Goal: Task Accomplishment & Management: Use online tool/utility

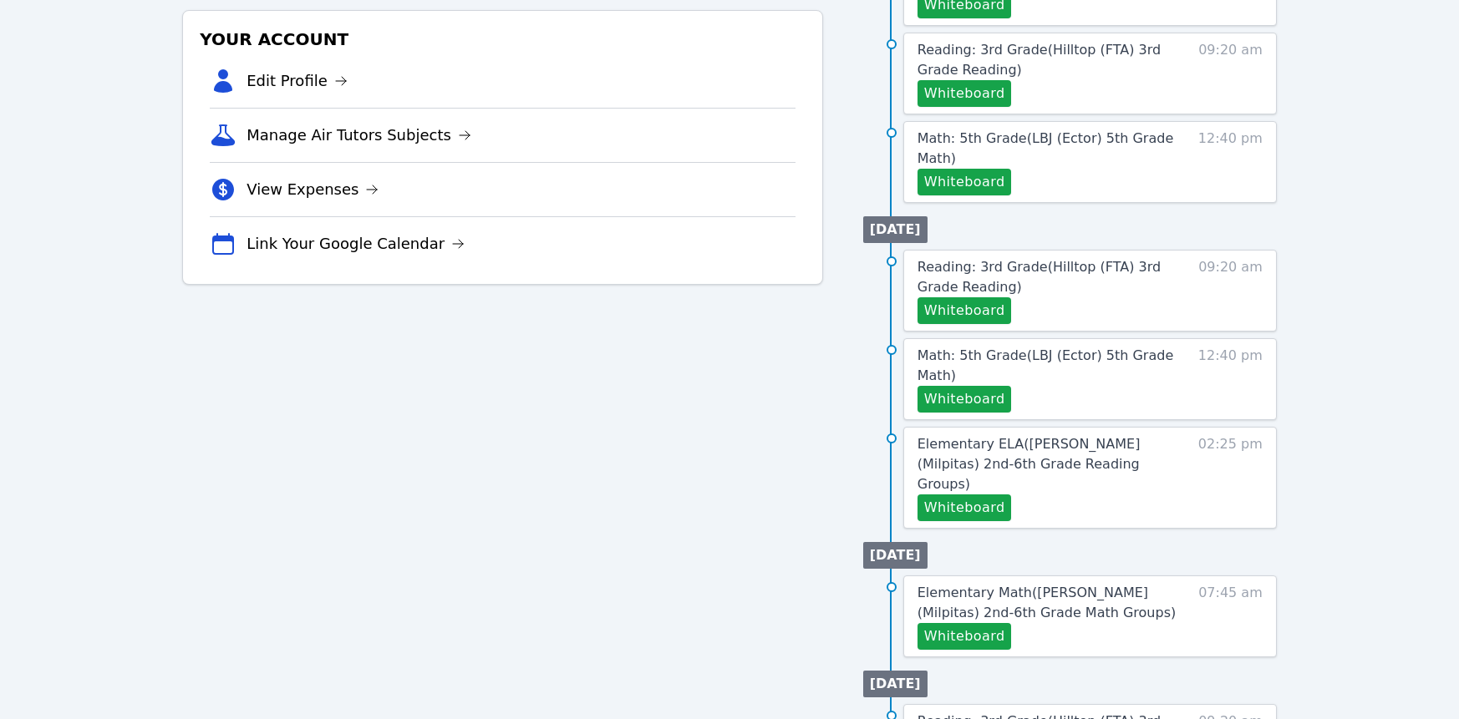
scroll to position [486, 0]
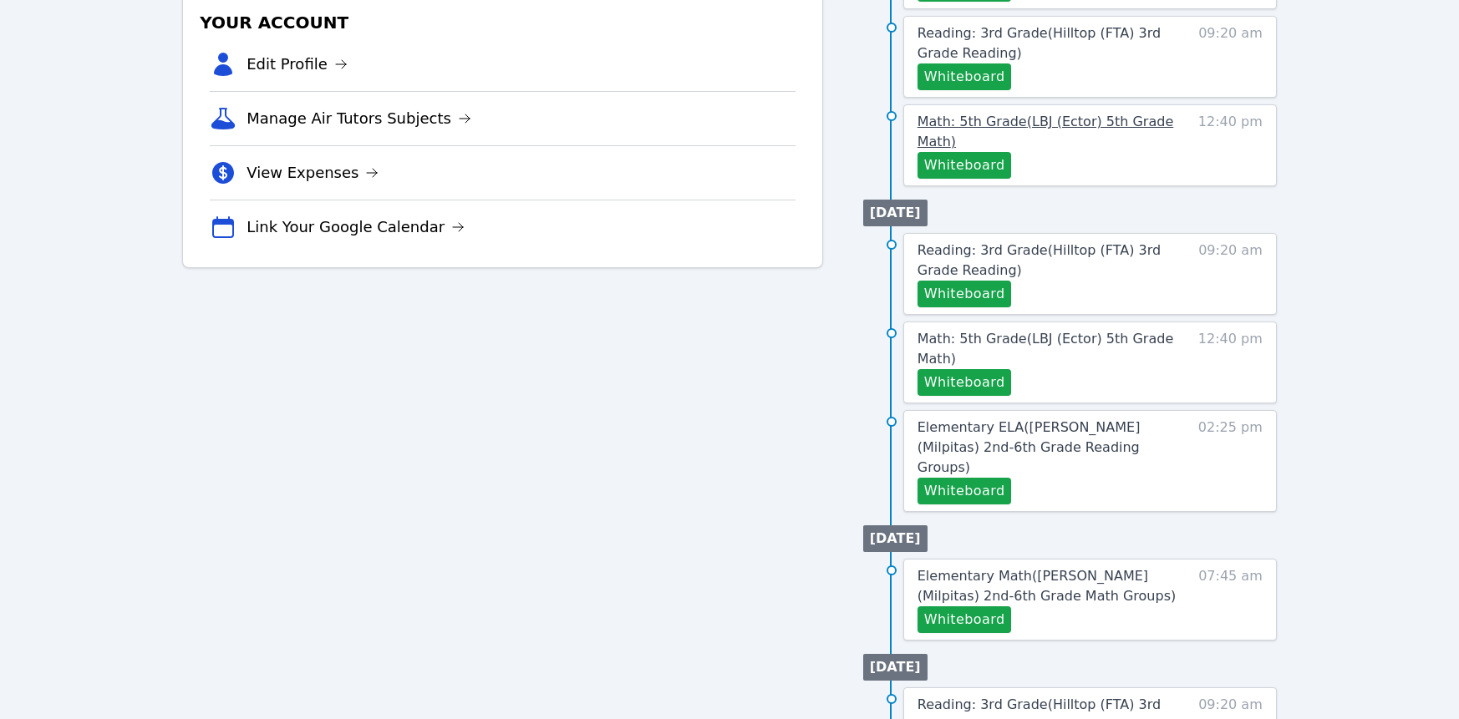
click at [1105, 150] on span "Math: 5th Grade ( LBJ (Ector) 5th Grade Math )" at bounding box center [1045, 132] width 256 height 36
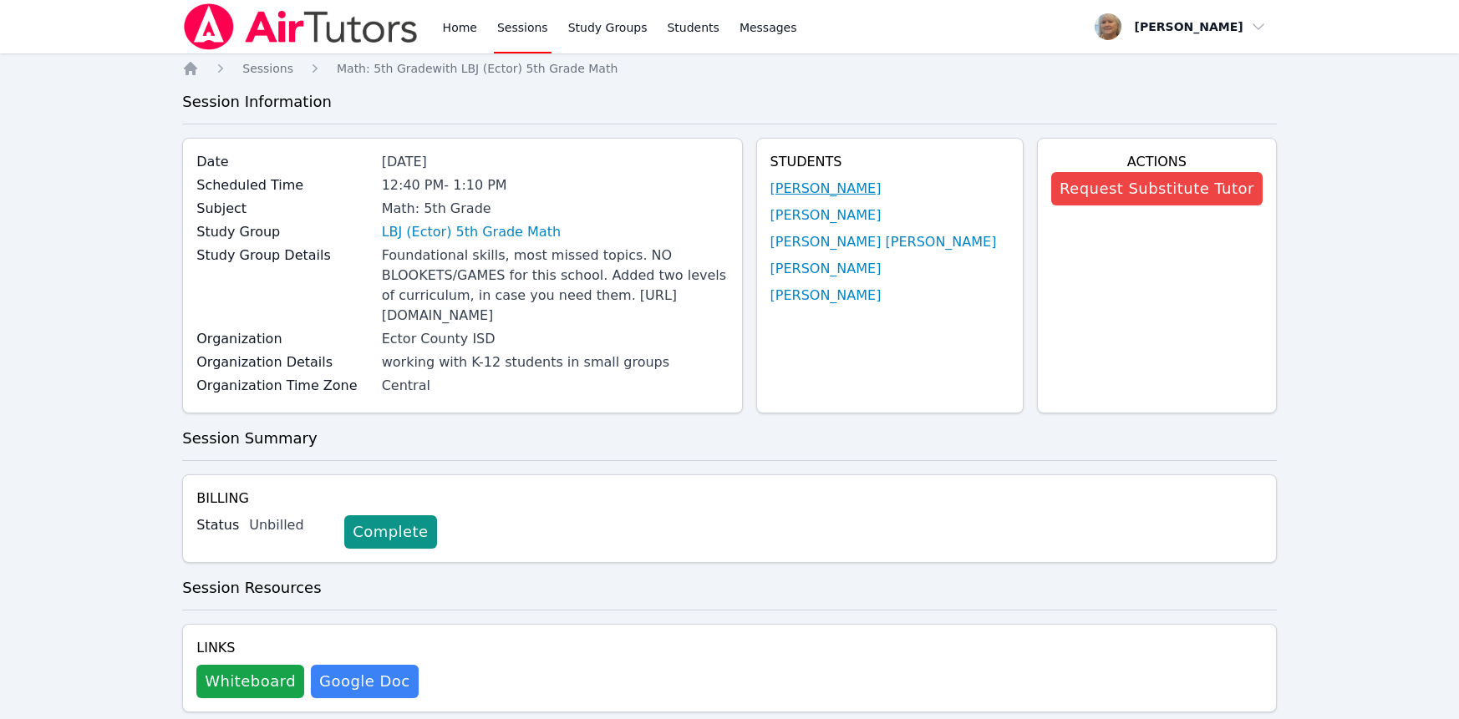
click at [845, 199] on link "Sophia Sauceda" at bounding box center [825, 189] width 111 height 20
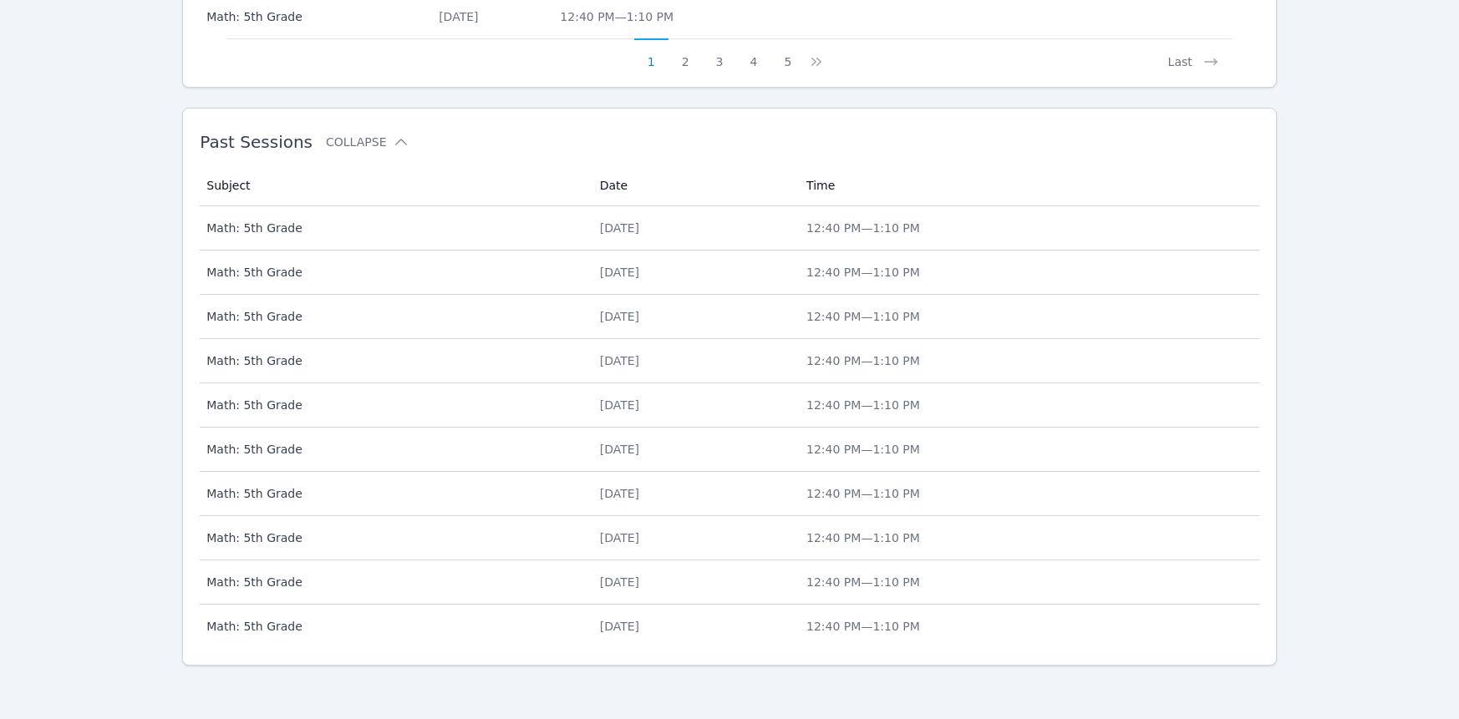
scroll to position [1289, 0]
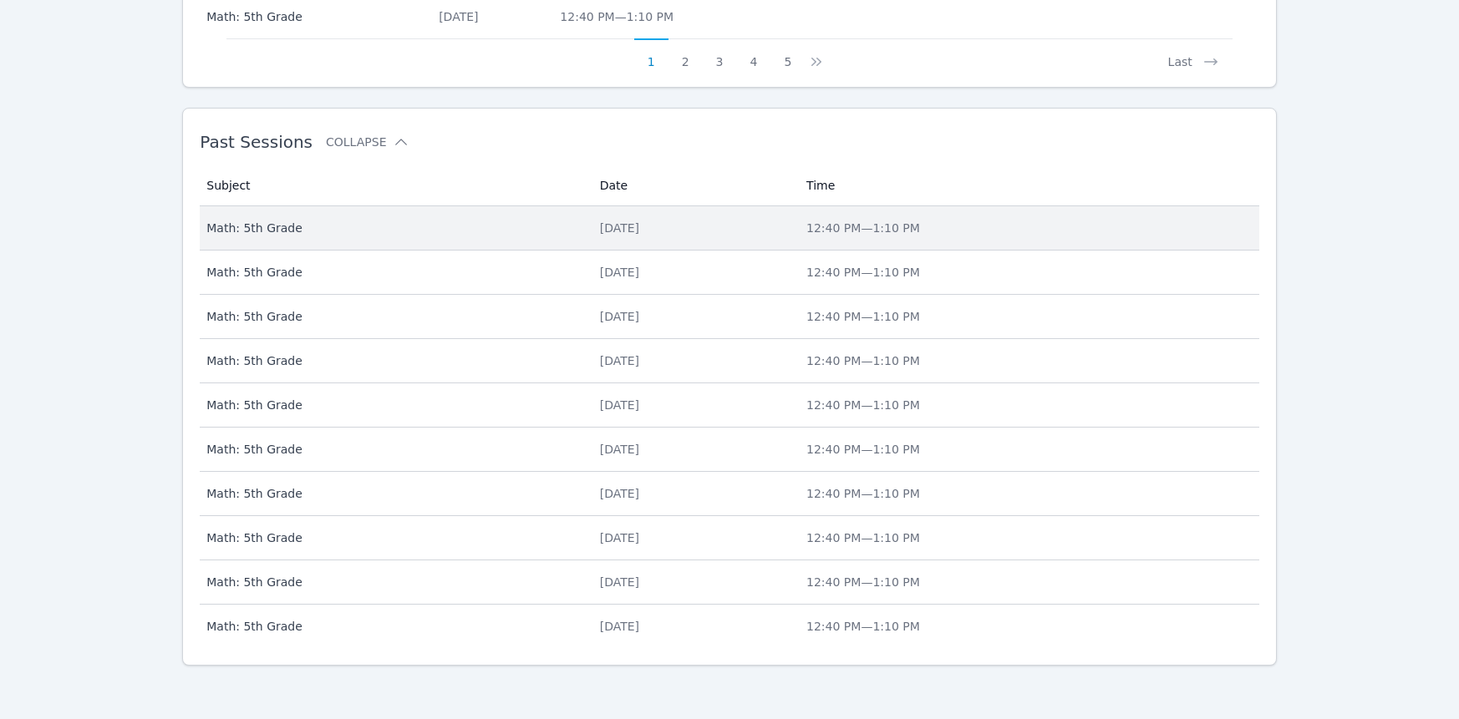
click at [626, 236] on div "Tue Oct 7, 2025" at bounding box center [693, 228] width 186 height 17
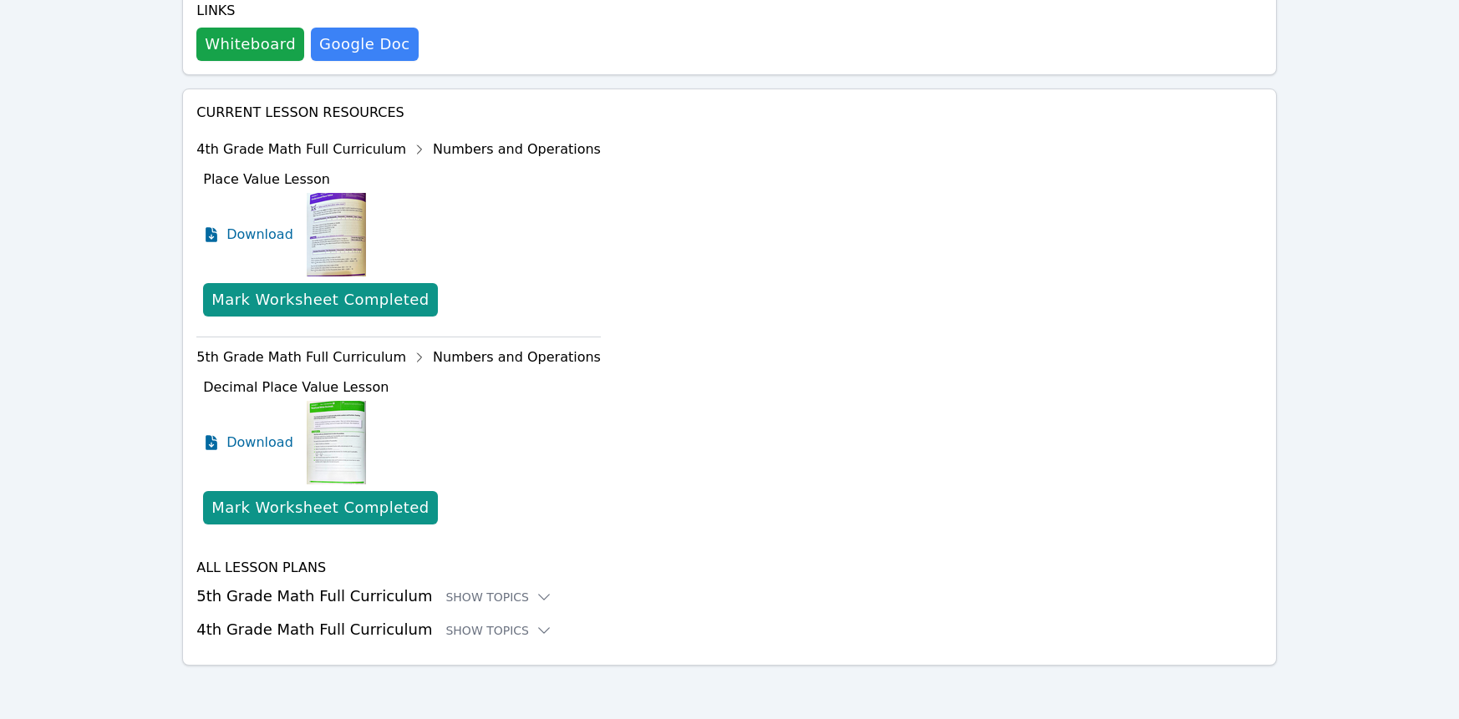
scroll to position [1328, 0]
click at [277, 61] on button "Whiteboard" at bounding box center [250, 44] width 108 height 33
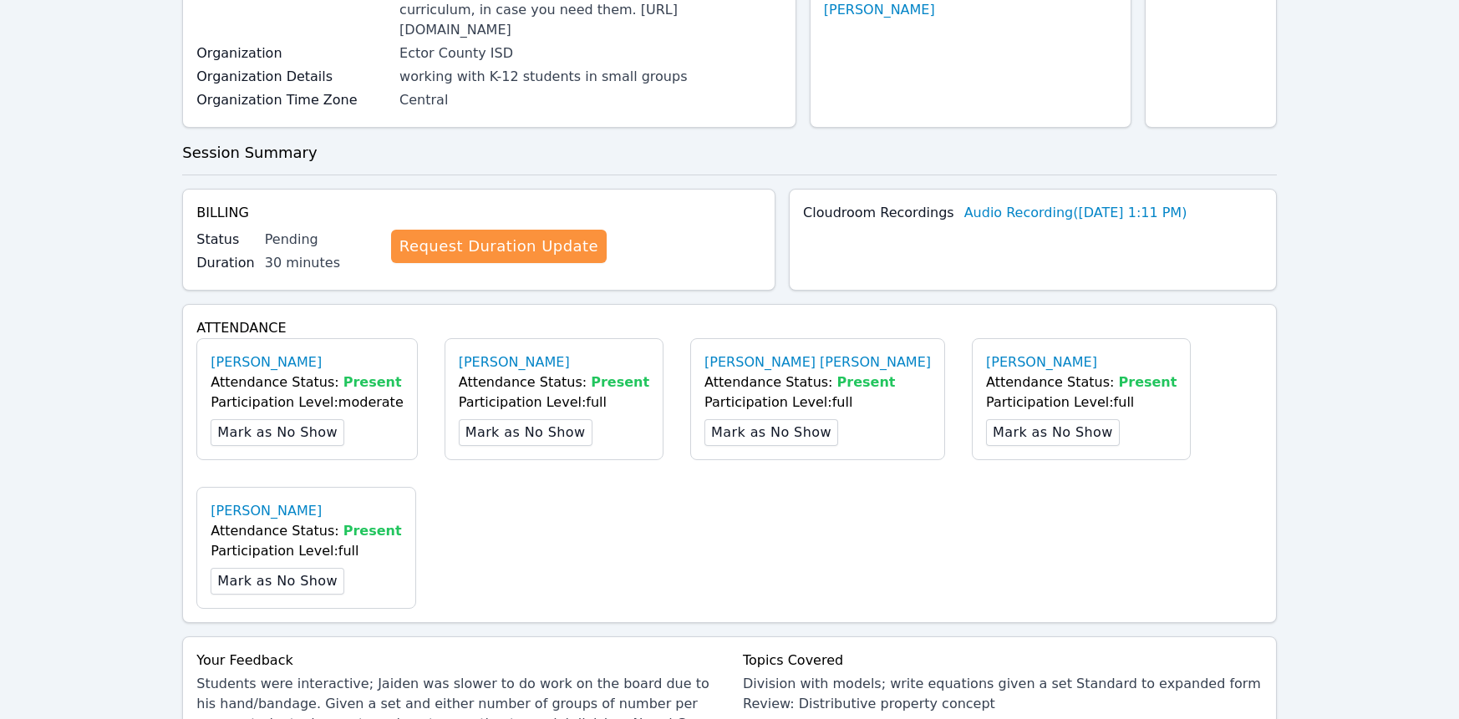
scroll to position [0, 0]
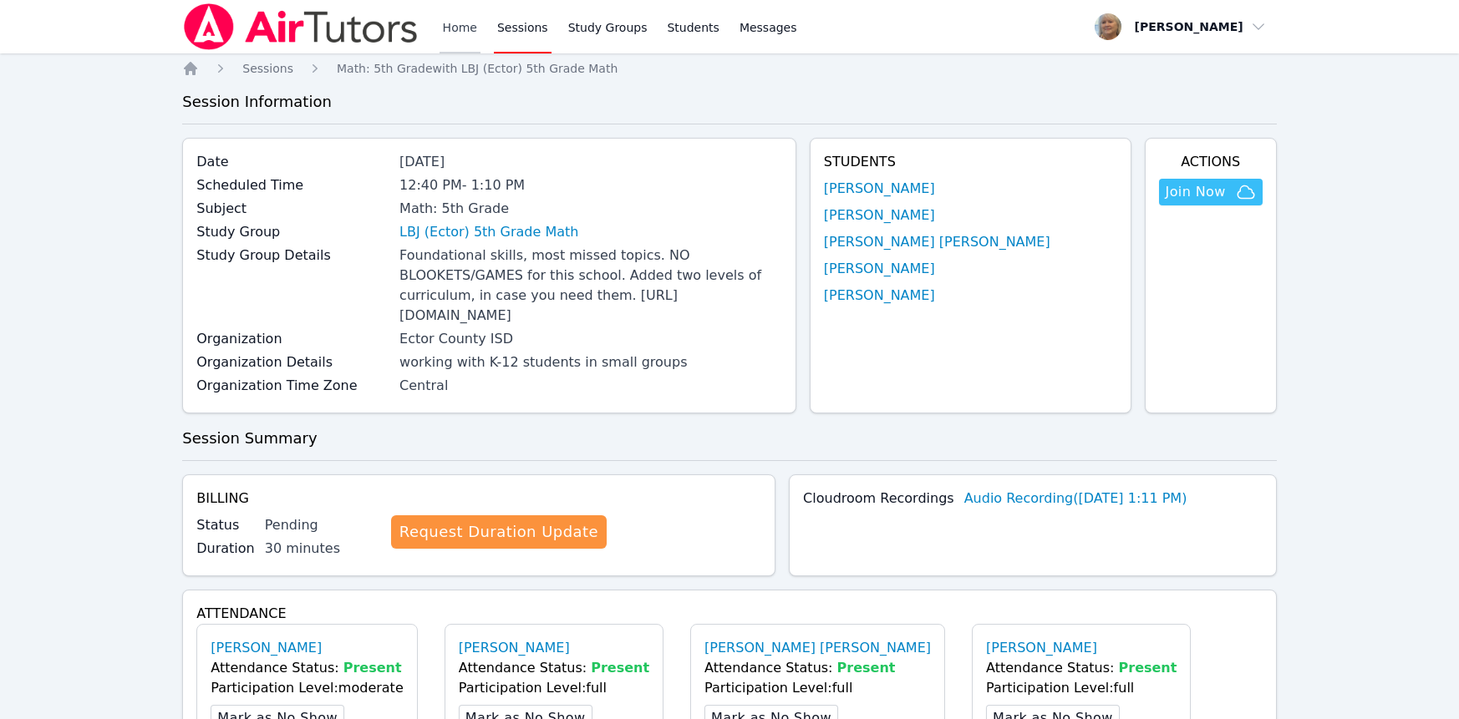
click at [480, 37] on link "Home" at bounding box center [459, 26] width 41 height 53
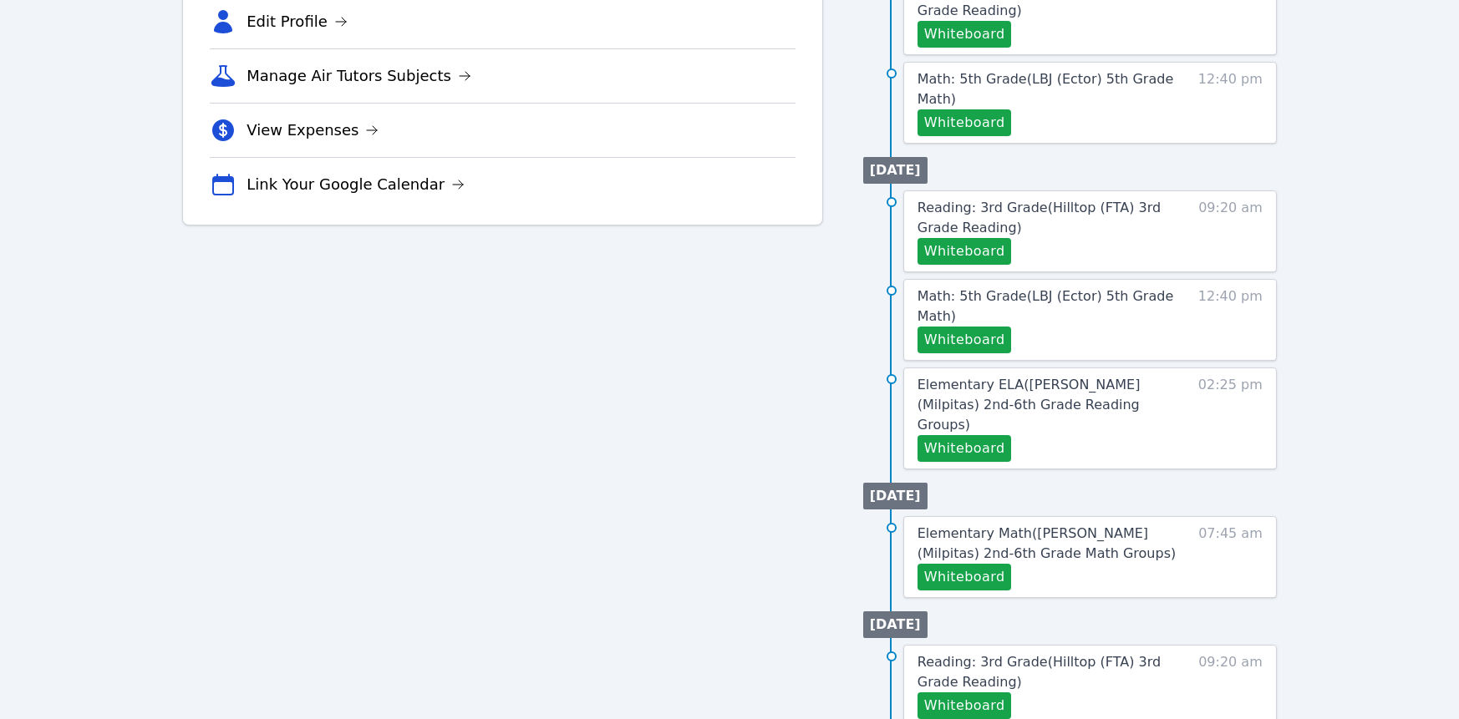
scroll to position [527, 0]
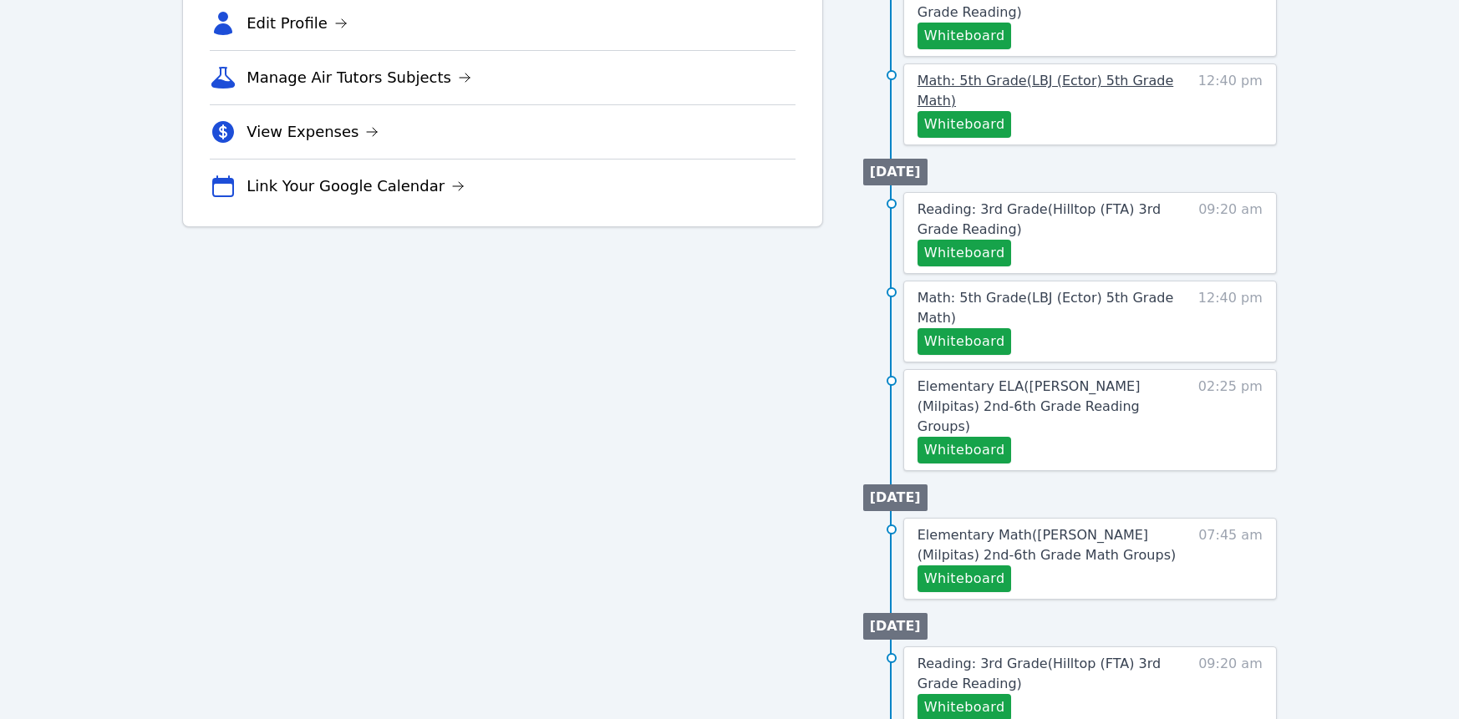
click at [1034, 109] on span "Math: 5th Grade ( LBJ (Ector) 5th Grade Math )" at bounding box center [1045, 91] width 256 height 36
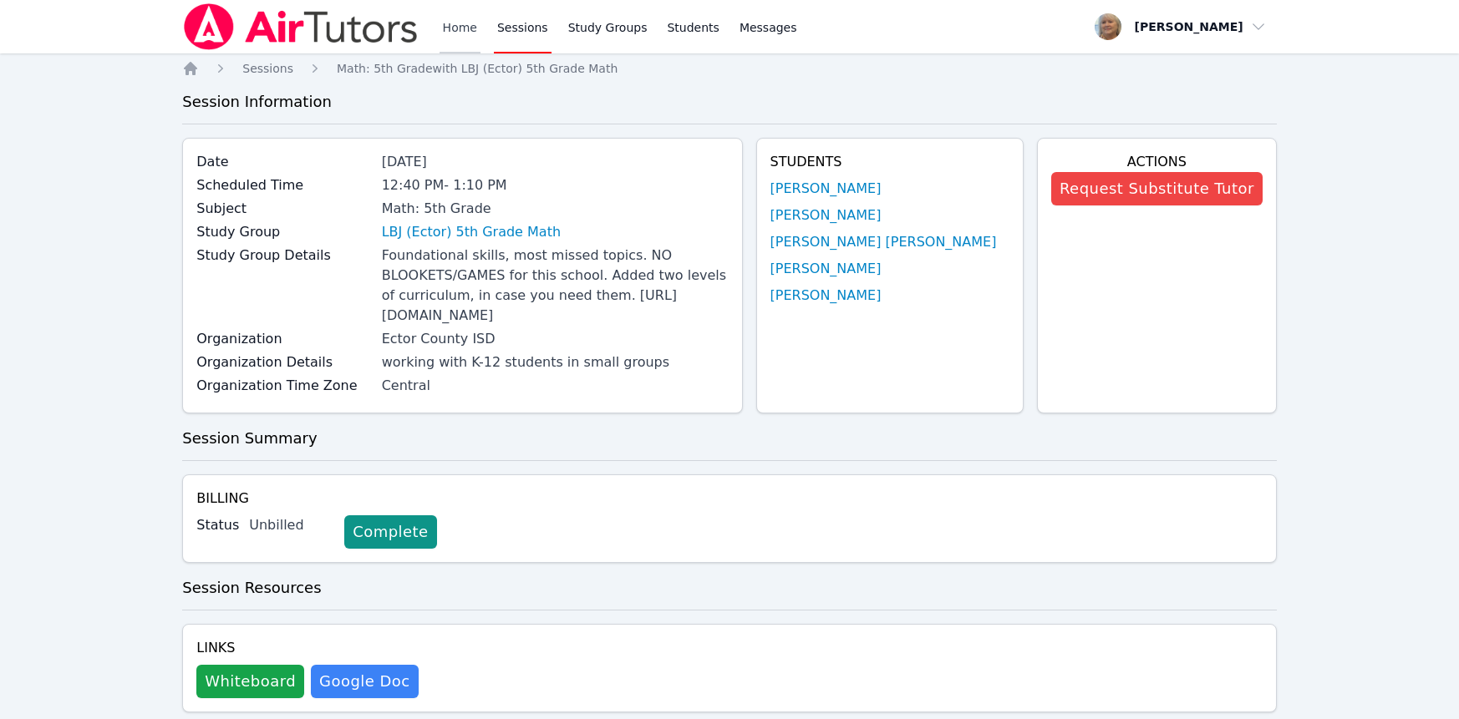
click at [480, 28] on link "Home" at bounding box center [459, 26] width 41 height 53
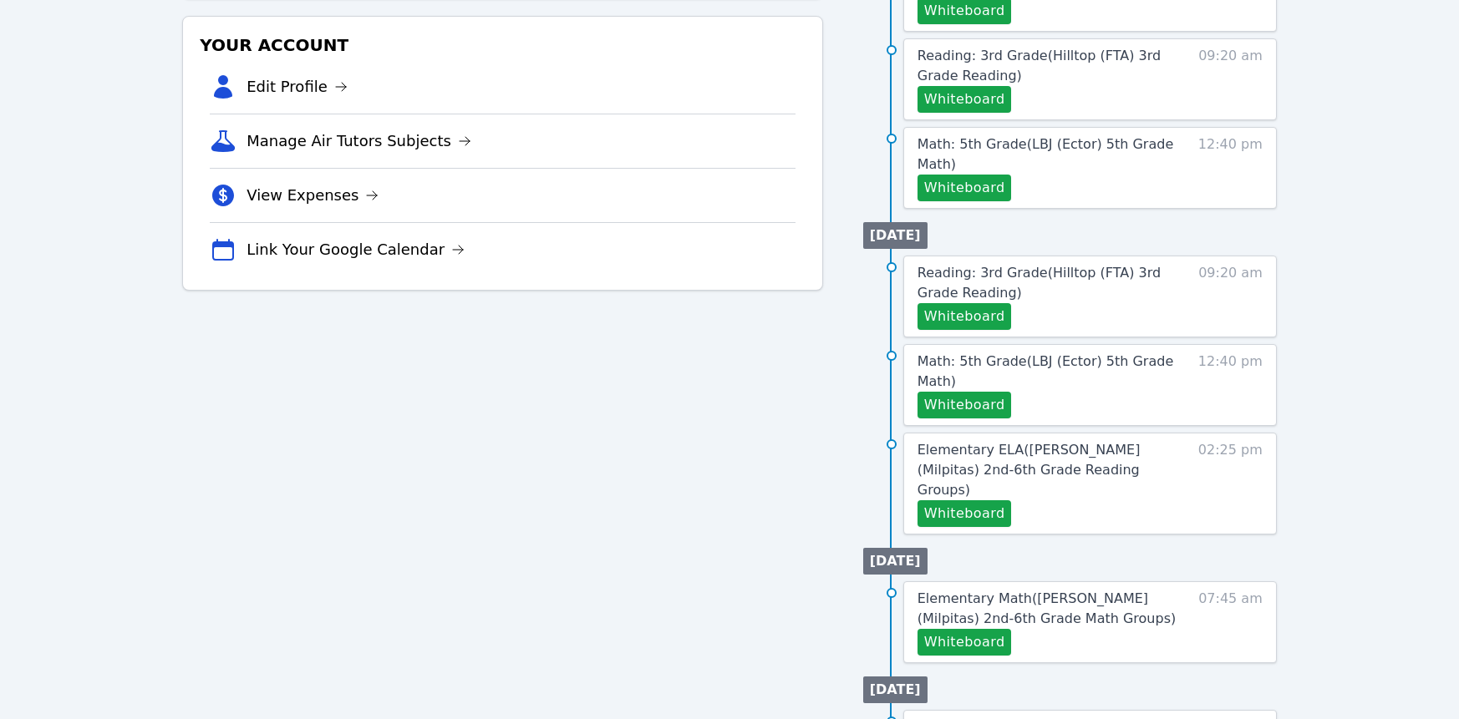
scroll to position [467, 0]
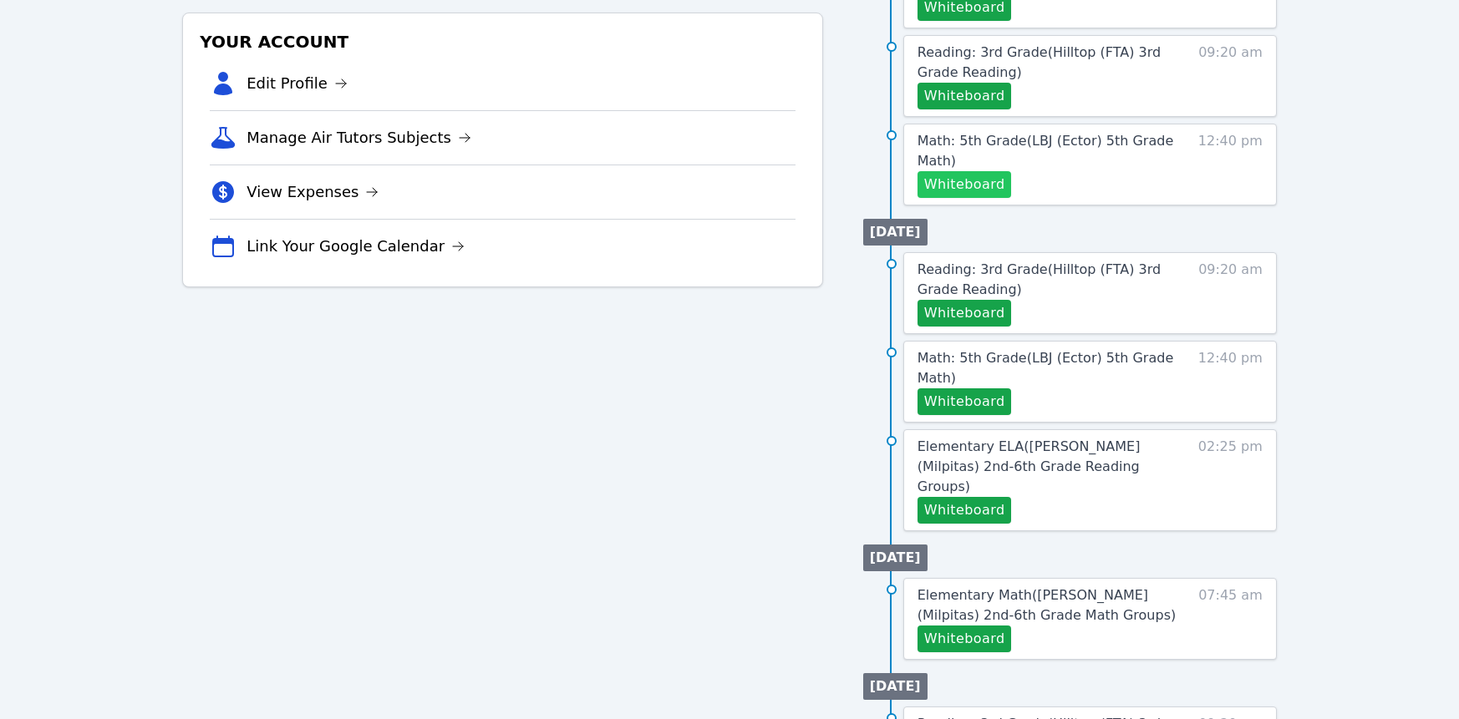
click at [1002, 198] on button "Whiteboard" at bounding box center [964, 184] width 94 height 27
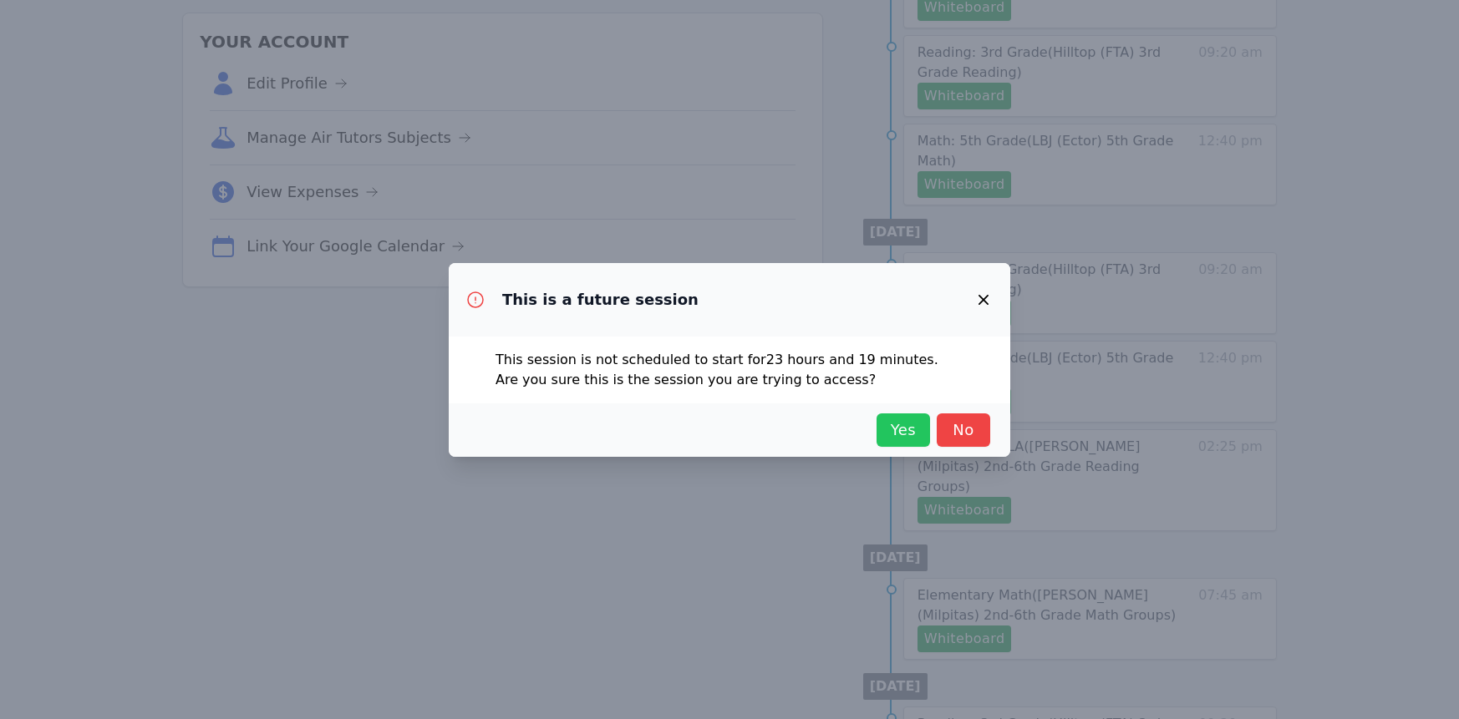
click at [921, 442] on span "Yes" at bounding box center [903, 430] width 37 height 23
